Goal: Information Seeking & Learning: Learn about a topic

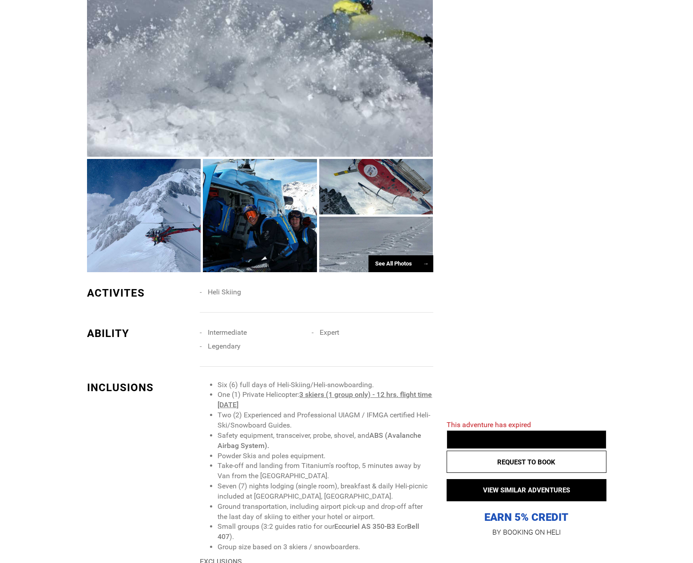
scroll to position [799, 0]
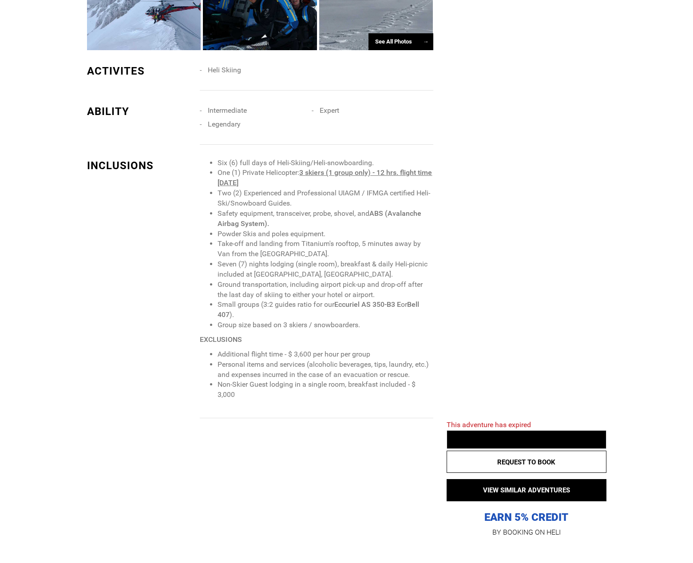
drag, startPoint x: 276, startPoint y: 182, endPoint x: 320, endPoint y: 395, distance: 217.5
click at [320, 395] on span "Six (6) full days of Heli-Skiing/Heli-snowboarding. One (1) Private Helicopter:…" at bounding box center [316, 279] width 233 height 242
click at [320, 395] on li "Non-Skier Guest lodging in a single room, breakfast included - $ 3,000" at bounding box center [324, 389] width 215 height 20
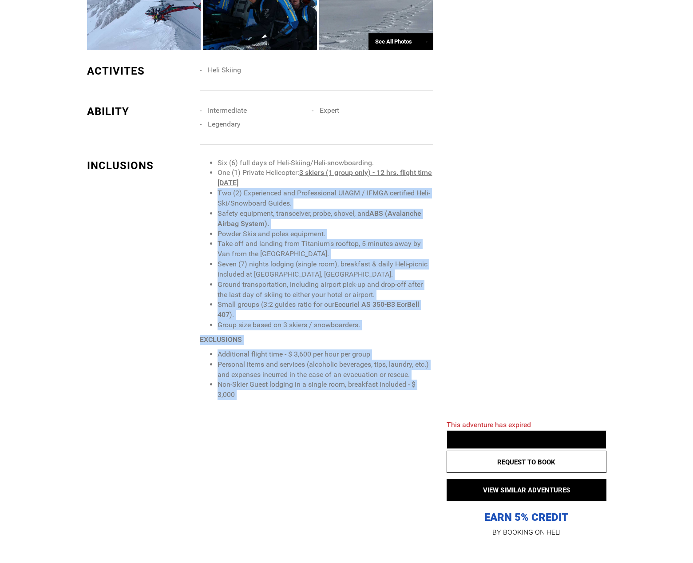
drag, startPoint x: 320, startPoint y: 395, endPoint x: 194, endPoint y: 185, distance: 244.8
click at [206, 191] on span "Six (6) full days of Heli-Skiing/Heli-snowboarding. One (1) Private Helicopter:…" at bounding box center [316, 279] width 233 height 242
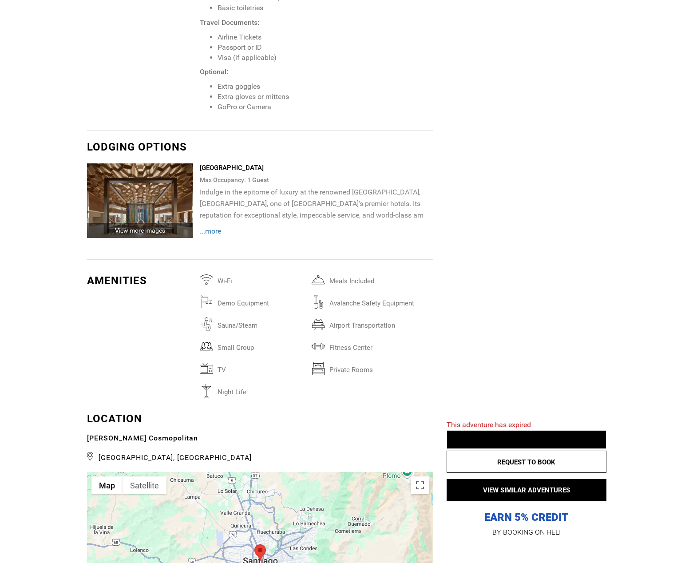
scroll to position [1686, 0]
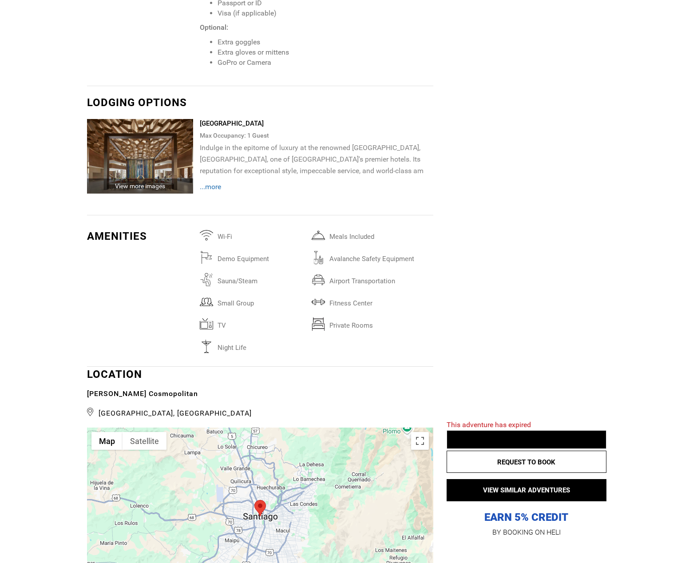
drag, startPoint x: 284, startPoint y: 127, endPoint x: 291, endPoint y: 205, distance: 77.9
click at [291, 205] on div "Mandarin Oriental Hotel Max Occupancy: 1 Guest Indulge in the epitome of luxury…" at bounding box center [320, 162] width 240 height 87
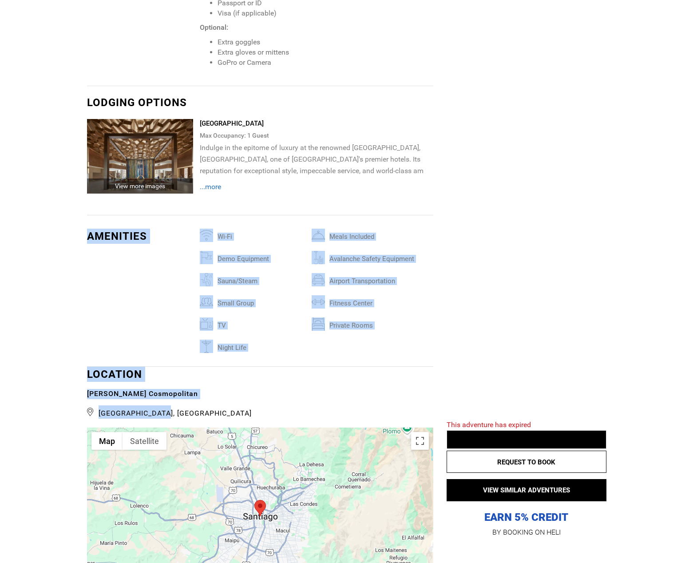
drag, startPoint x: 288, startPoint y: 197, endPoint x: 83, endPoint y: 92, distance: 229.6
click at [83, 92] on div "Activities Ability Inclusions Packing List Lodging Amenities Location Itinerary…" at bounding box center [346, 148] width 693 height 2974
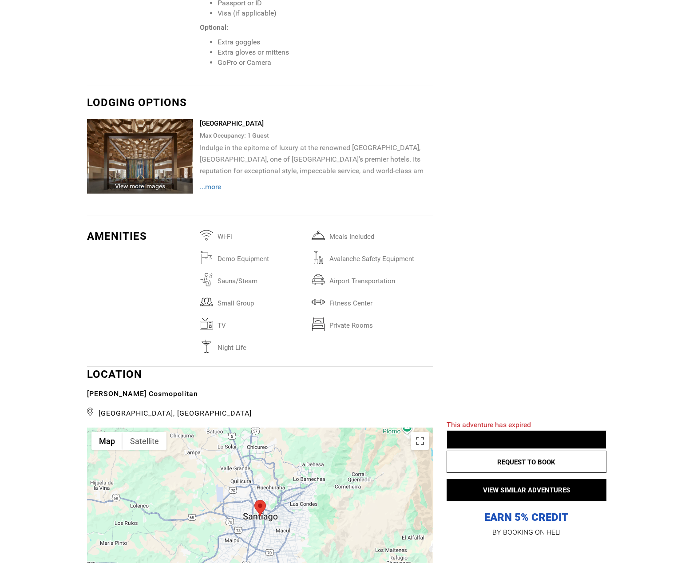
scroll to position [1731, 0]
